Goal: Task Accomplishment & Management: Use online tool/utility

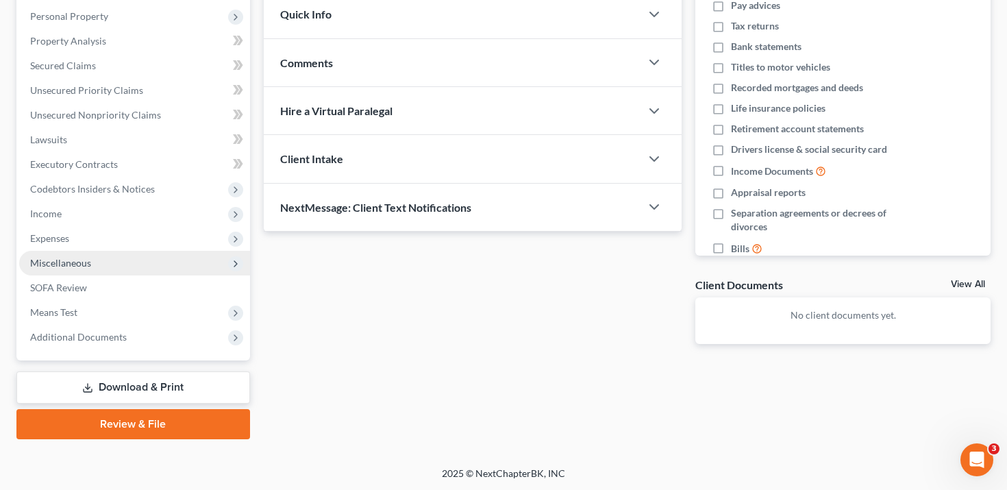
click at [101, 267] on span "Miscellaneous" at bounding box center [134, 263] width 231 height 25
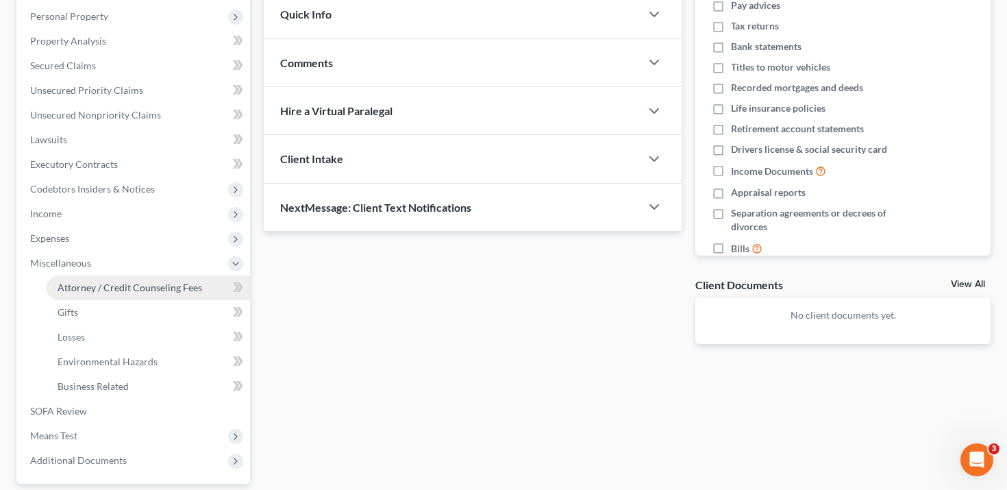
click at [103, 289] on span "Attorney / Credit Counseling Fees" at bounding box center [130, 288] width 145 height 12
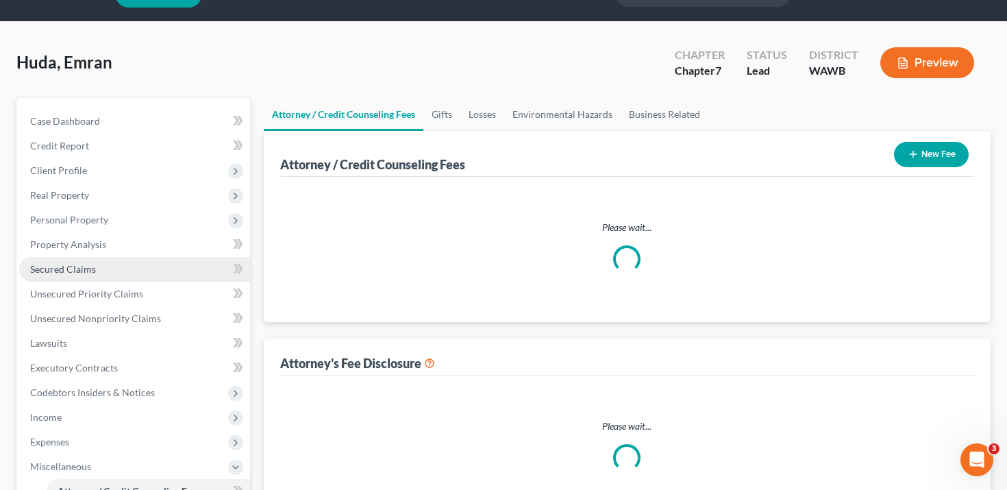
select select "0"
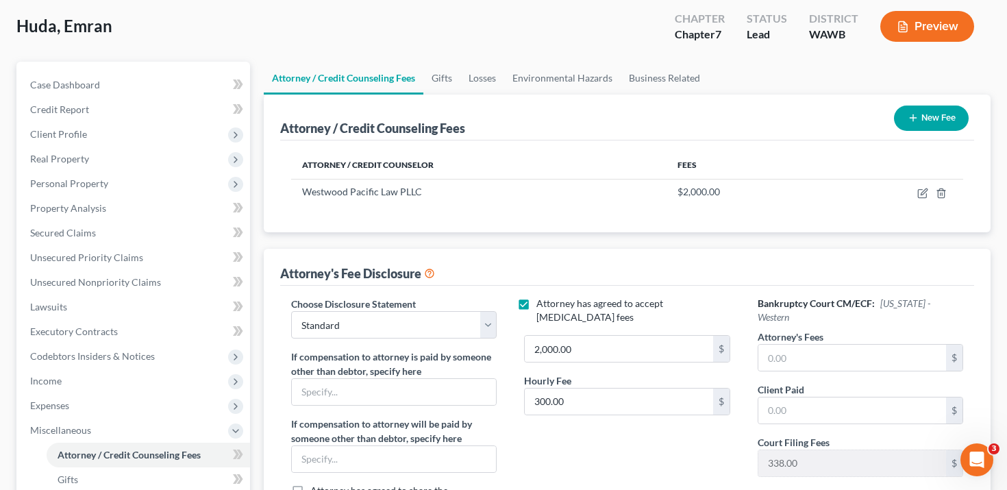
scroll to position [86, 0]
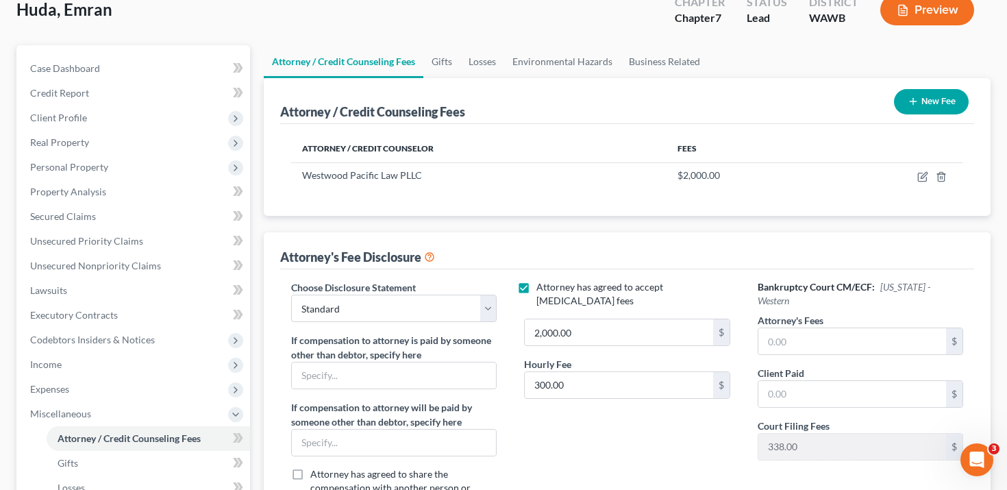
click at [902, 25] on div "Preview" at bounding box center [930, 11] width 121 height 40
click at [909, 15] on icon "button" at bounding box center [903, 10] width 12 height 12
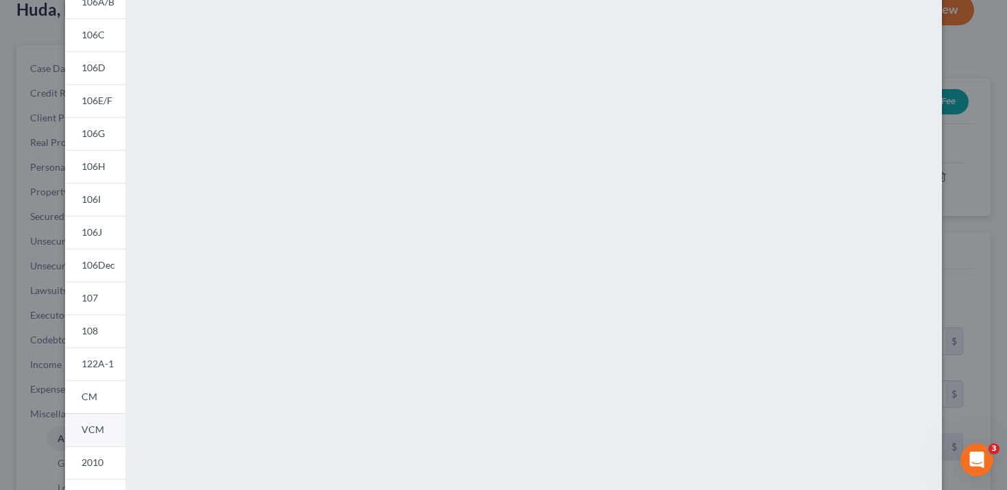
scroll to position [270, 0]
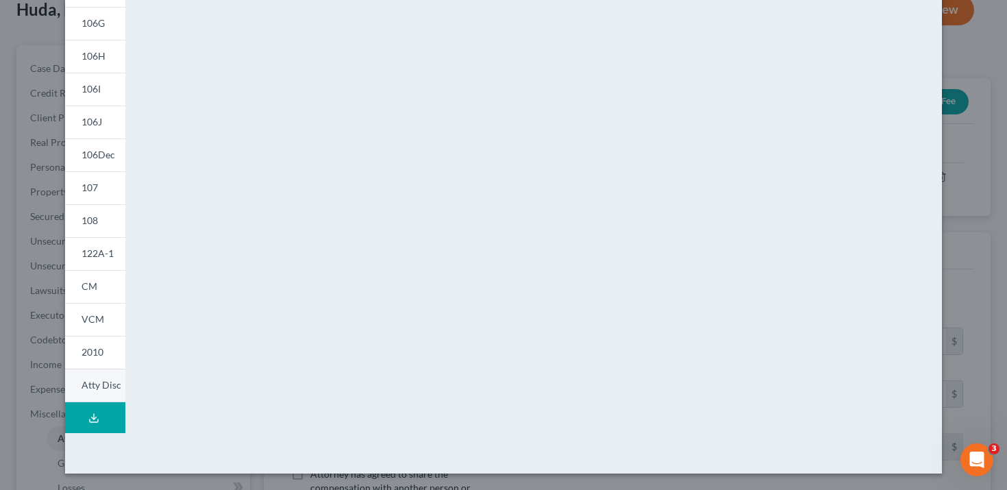
click at [93, 382] on span "Atty Disc" at bounding box center [102, 385] width 40 height 12
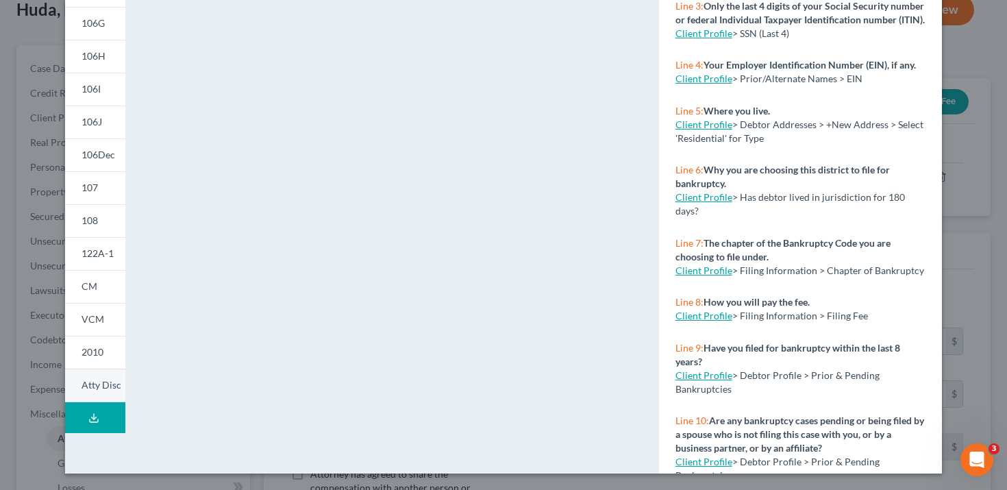
click at [97, 383] on span "Atty Disc" at bounding box center [102, 385] width 40 height 12
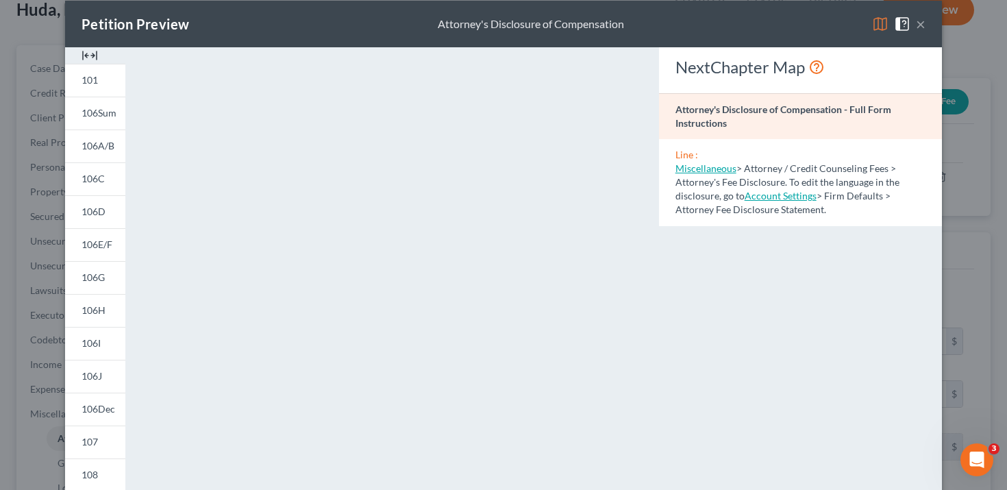
scroll to position [0, 0]
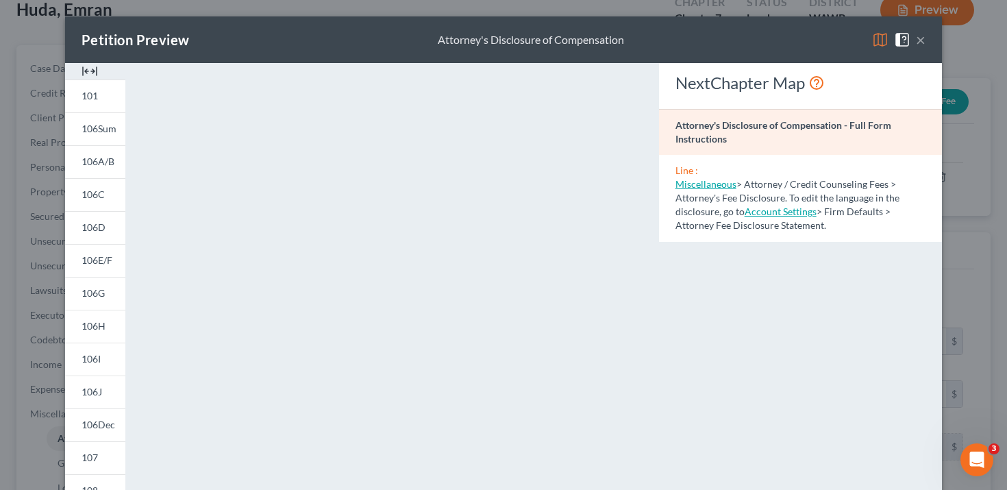
click at [919, 43] on button "×" at bounding box center [921, 40] width 10 height 16
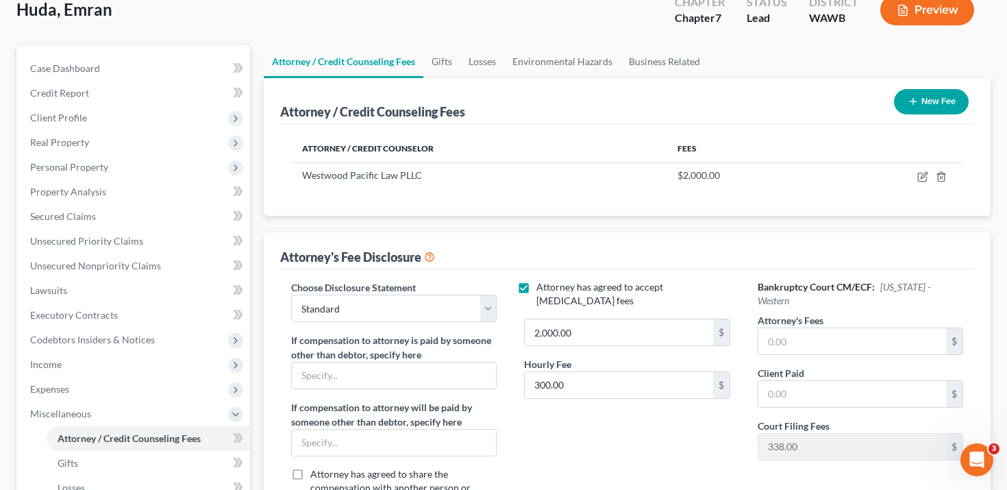
scroll to position [226, 0]
